Goal: Task Accomplishment & Management: Use online tool/utility

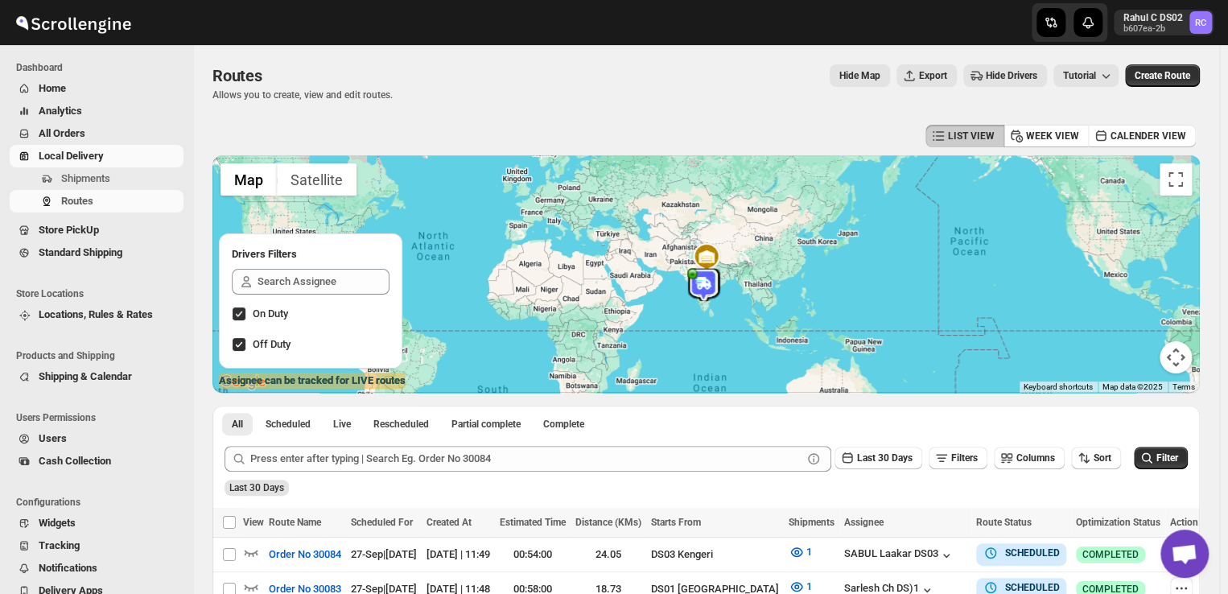
click at [93, 178] on span "Shipments" at bounding box center [85, 178] width 49 height 12
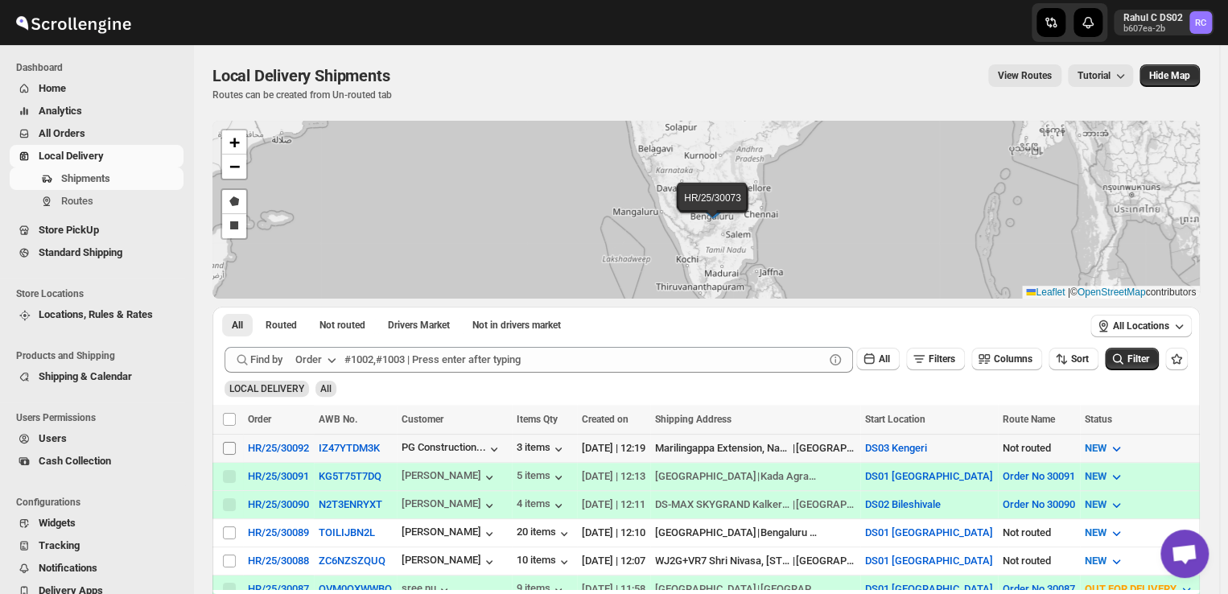
click at [227, 445] on input "Select shipment" at bounding box center [229, 448] width 13 height 13
checkbox input "true"
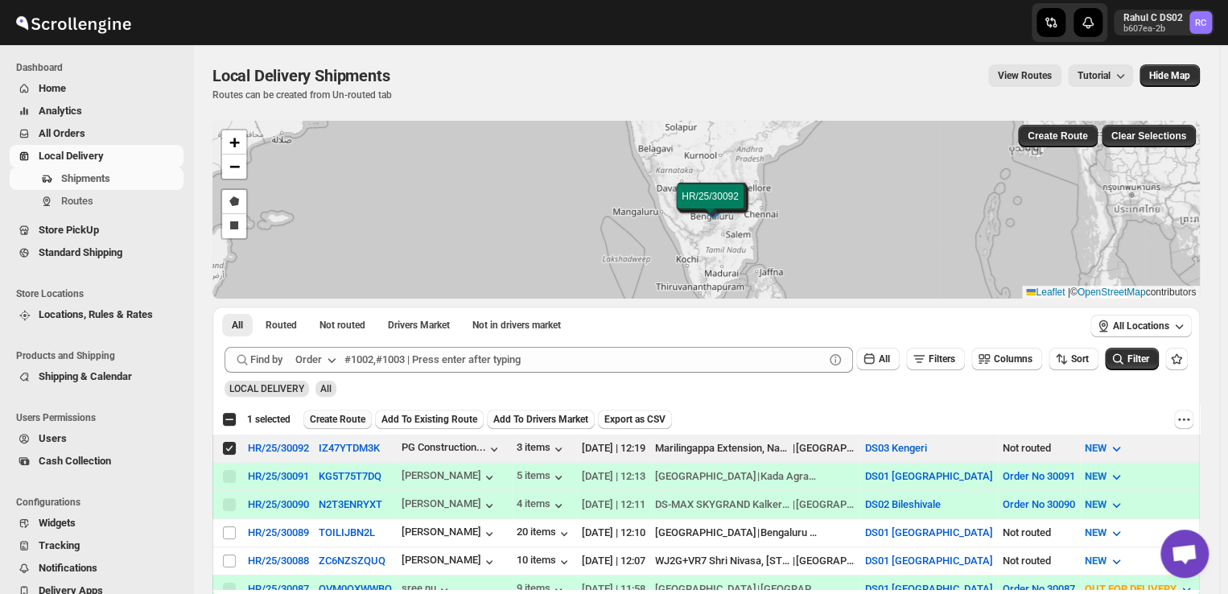
click at [344, 421] on span "Create Route" at bounding box center [338, 419] width 56 height 13
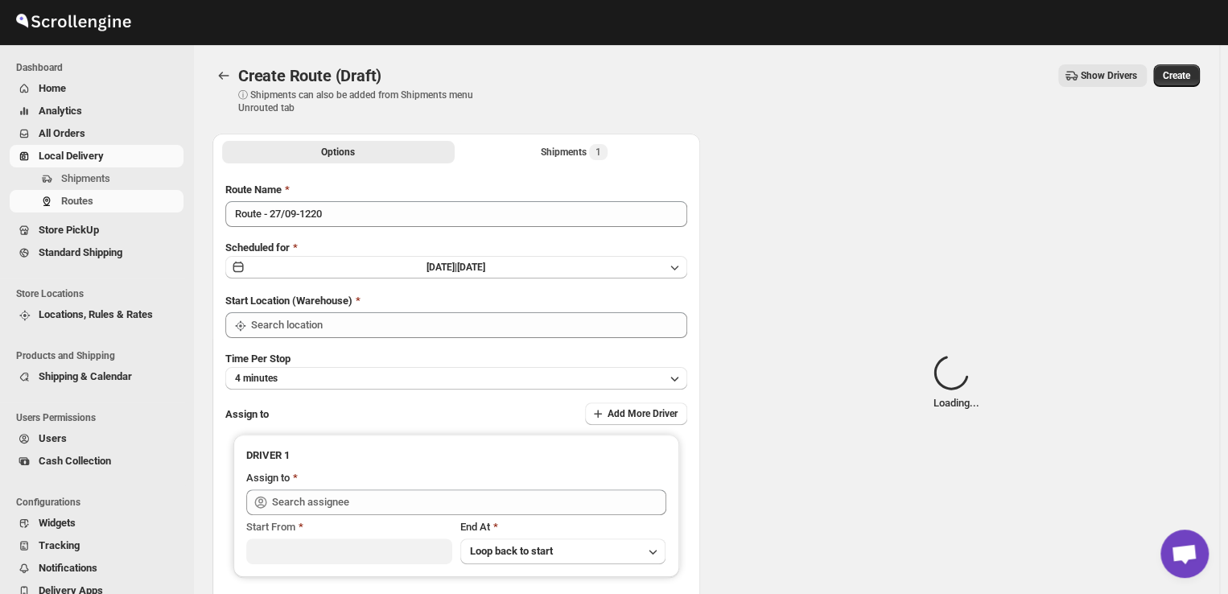
type input "DS03 Kengeri"
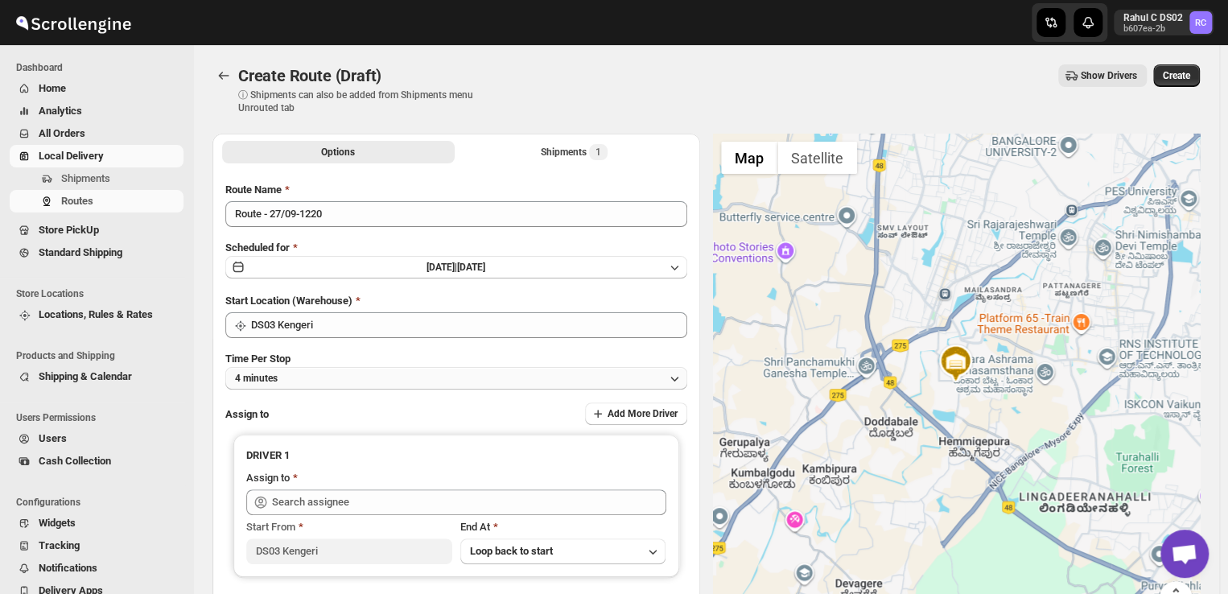
click at [324, 375] on button "4 minutes" at bounding box center [456, 378] width 462 height 23
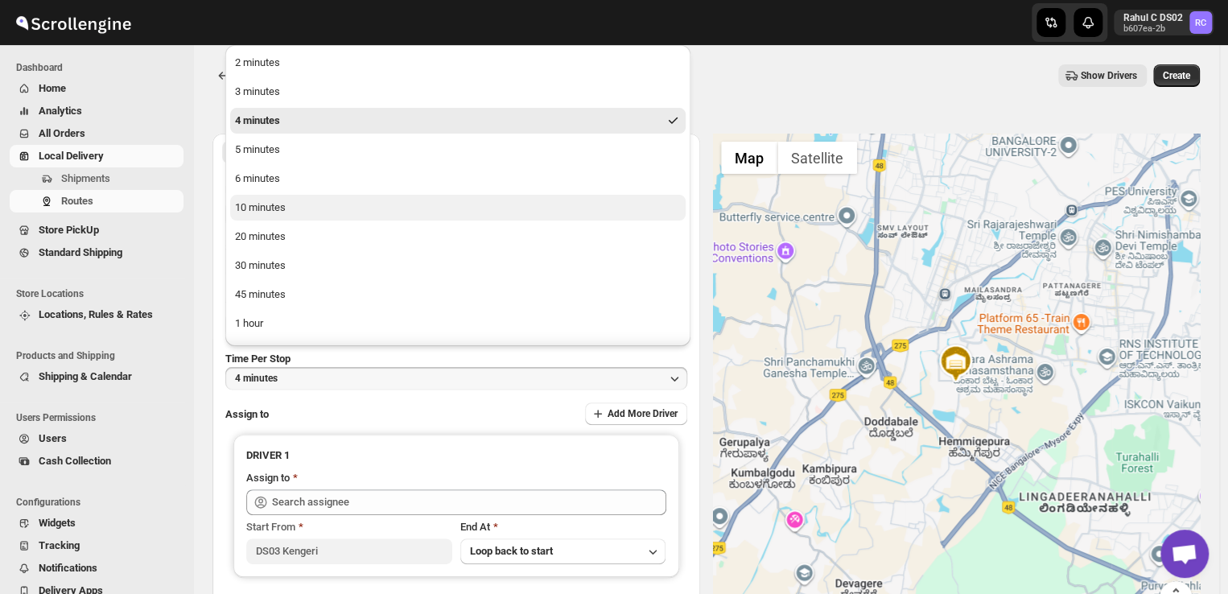
click at [265, 213] on div "10 minutes" at bounding box center [260, 207] width 51 height 16
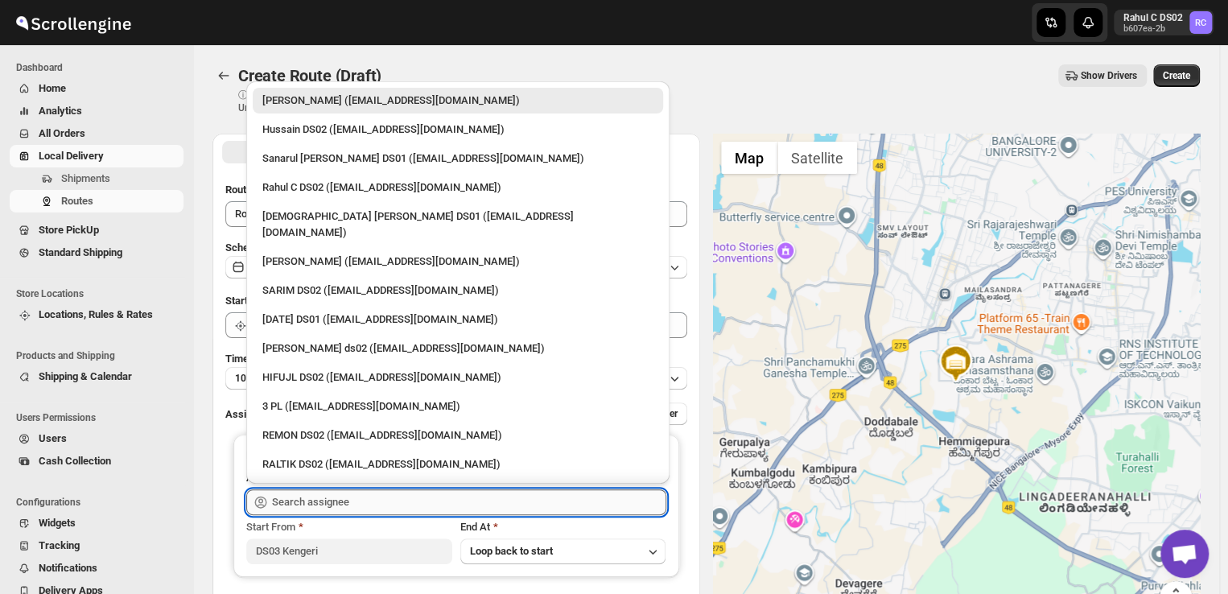
click at [367, 500] on input "text" at bounding box center [469, 502] width 394 height 26
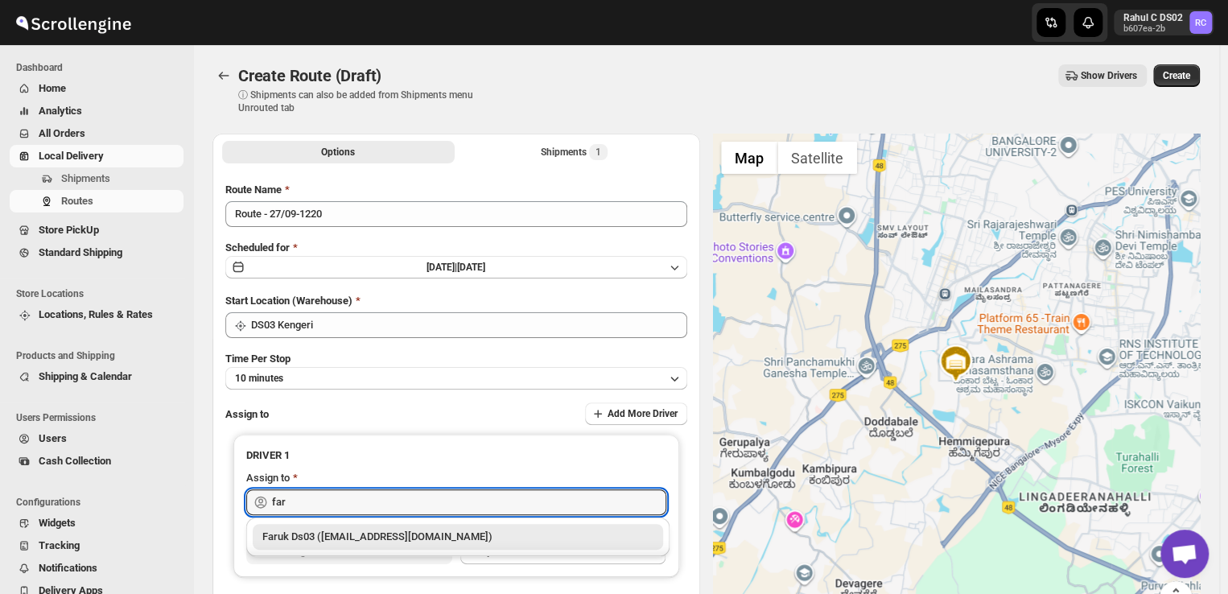
click at [333, 538] on div "Faruk Ds03 ([EMAIL_ADDRESS][DOMAIN_NAME])" at bounding box center [457, 537] width 391 height 16
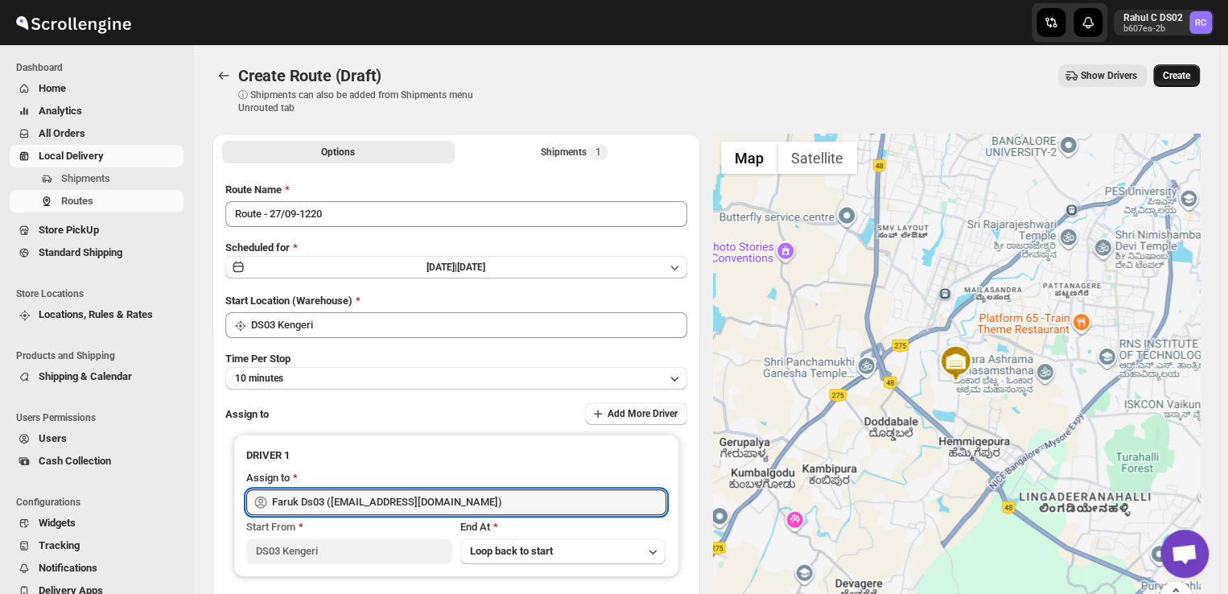
type input "Faruk Ds03 ([EMAIL_ADDRESS][DOMAIN_NAME])"
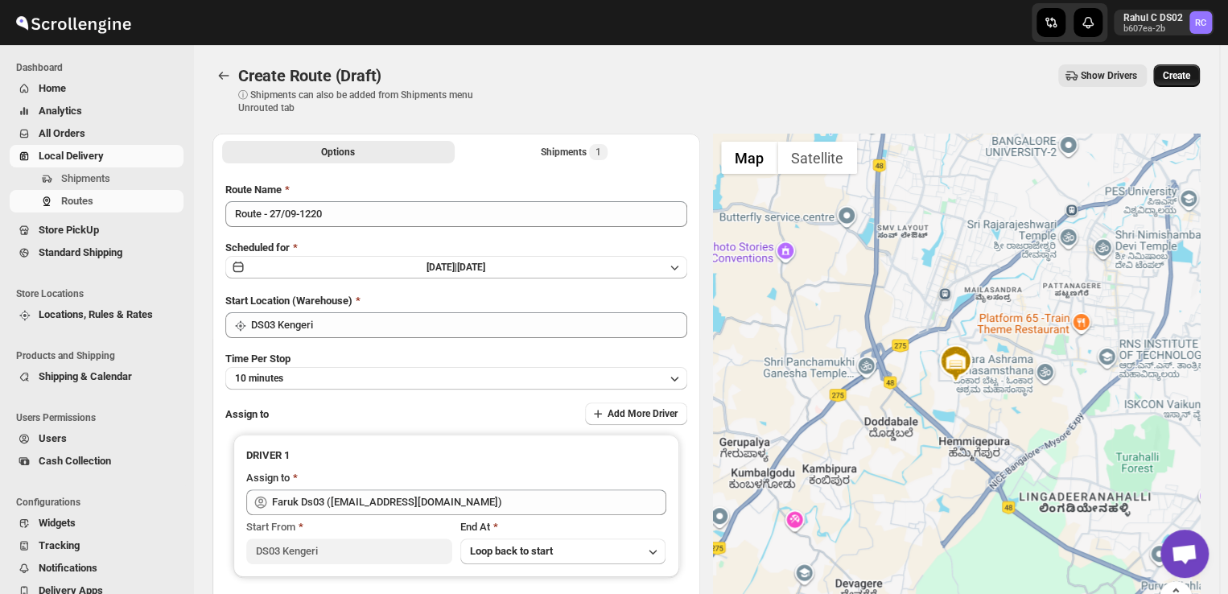
click at [1189, 75] on span "Create" at bounding box center [1175, 75] width 27 height 13
